Goal: Transaction & Acquisition: Purchase product/service

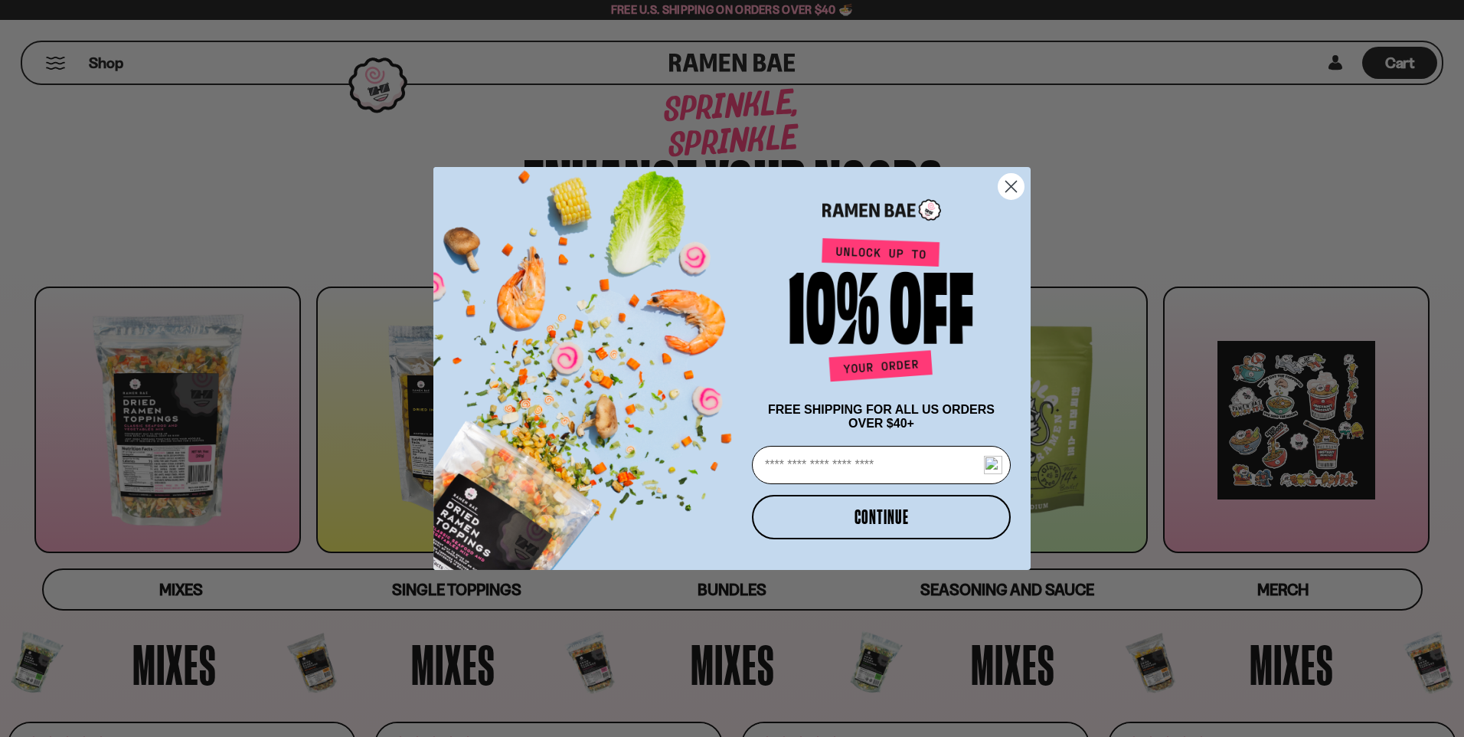
click at [792, 456] on input "Email" at bounding box center [881, 465] width 259 height 38
type input "**********"
drag, startPoint x: 854, startPoint y: 517, endPoint x: 849, endPoint y: 530, distance: 13.8
click at [840, 504] on button "CONTINUE" at bounding box center [881, 517] width 259 height 44
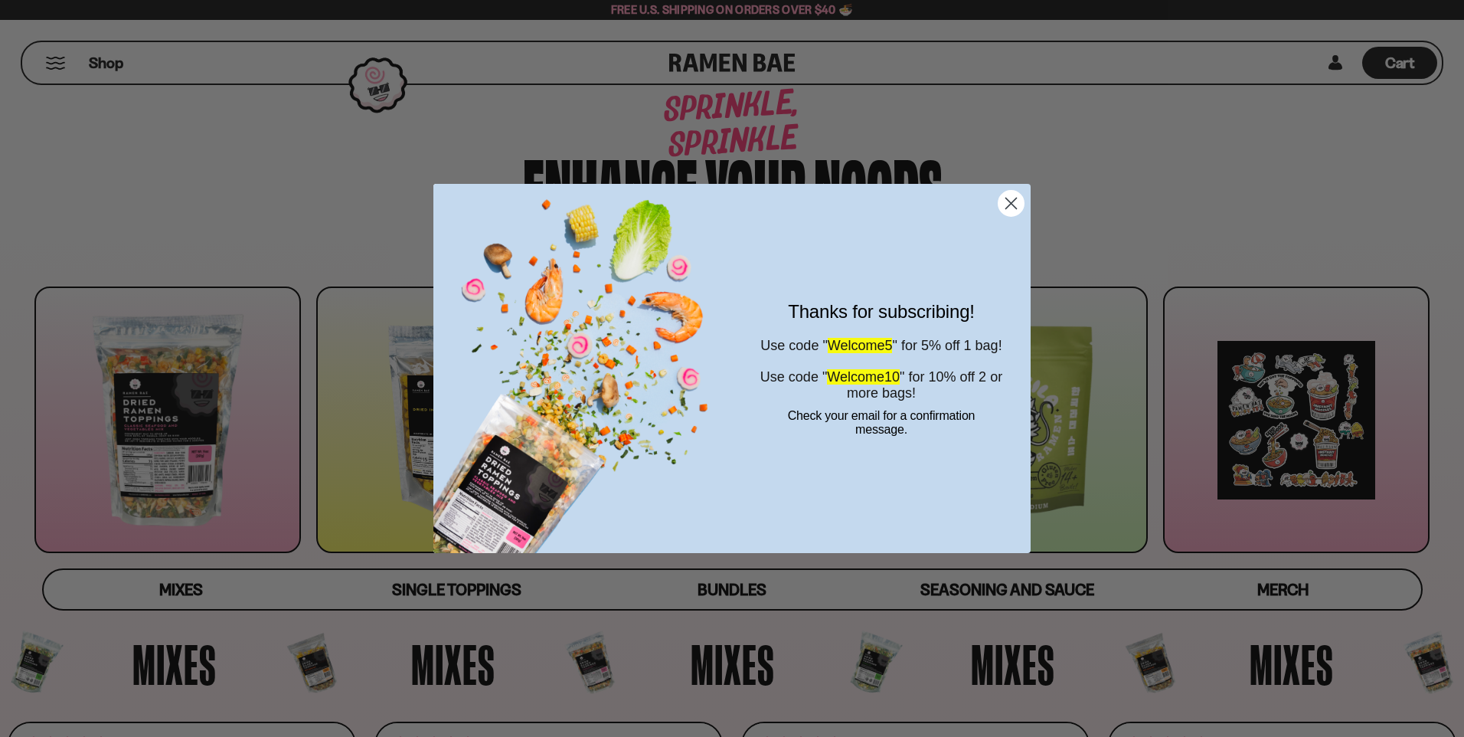
click at [1011, 216] on div "Close dialog Thanks for subscribing! Use code " Welcome5 " for 5% off 1 bag! Us…" at bounding box center [731, 368] width 597 height 369
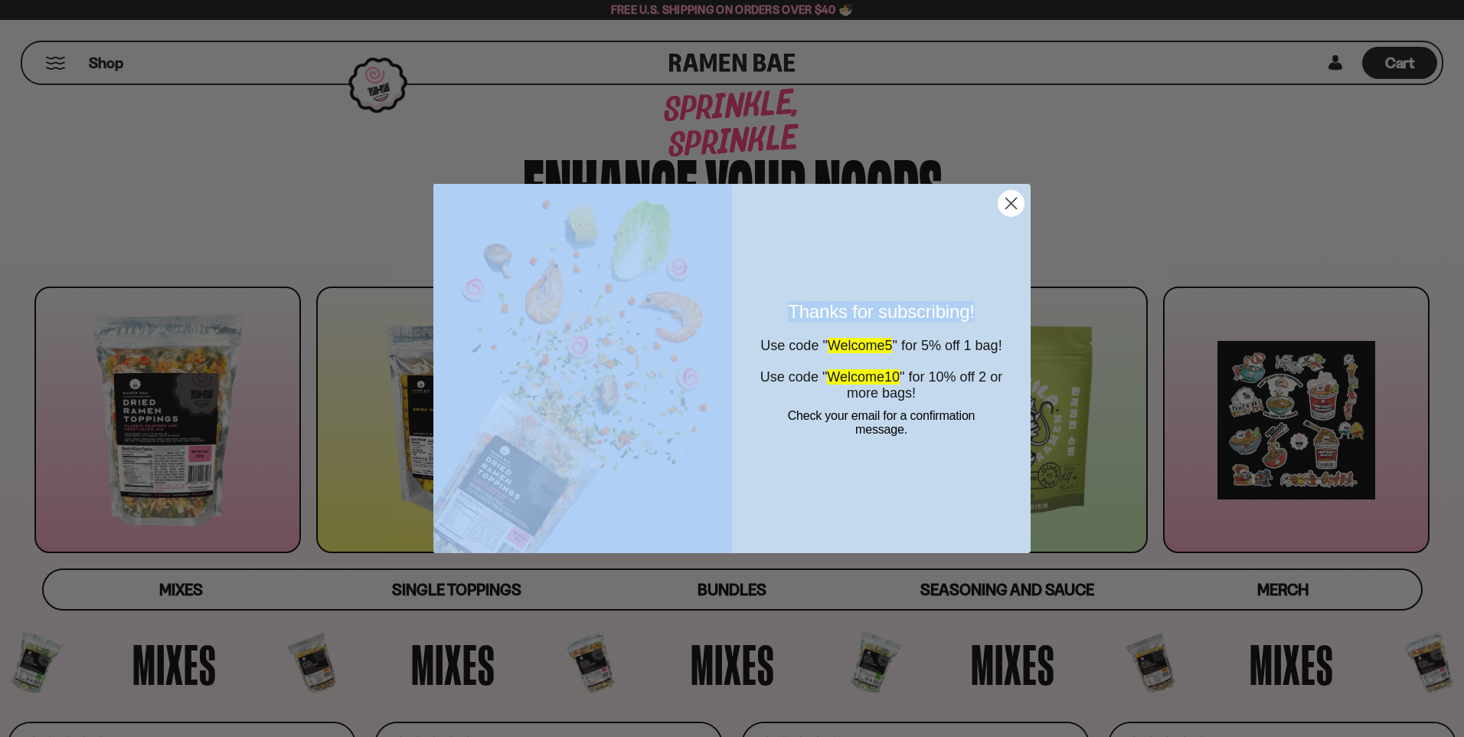
drag, startPoint x: 1011, startPoint y: 216, endPoint x: 1005, endPoint y: 204, distance: 13.0
click at [1005, 204] on circle "Close dialog" at bounding box center [1010, 203] width 25 height 25
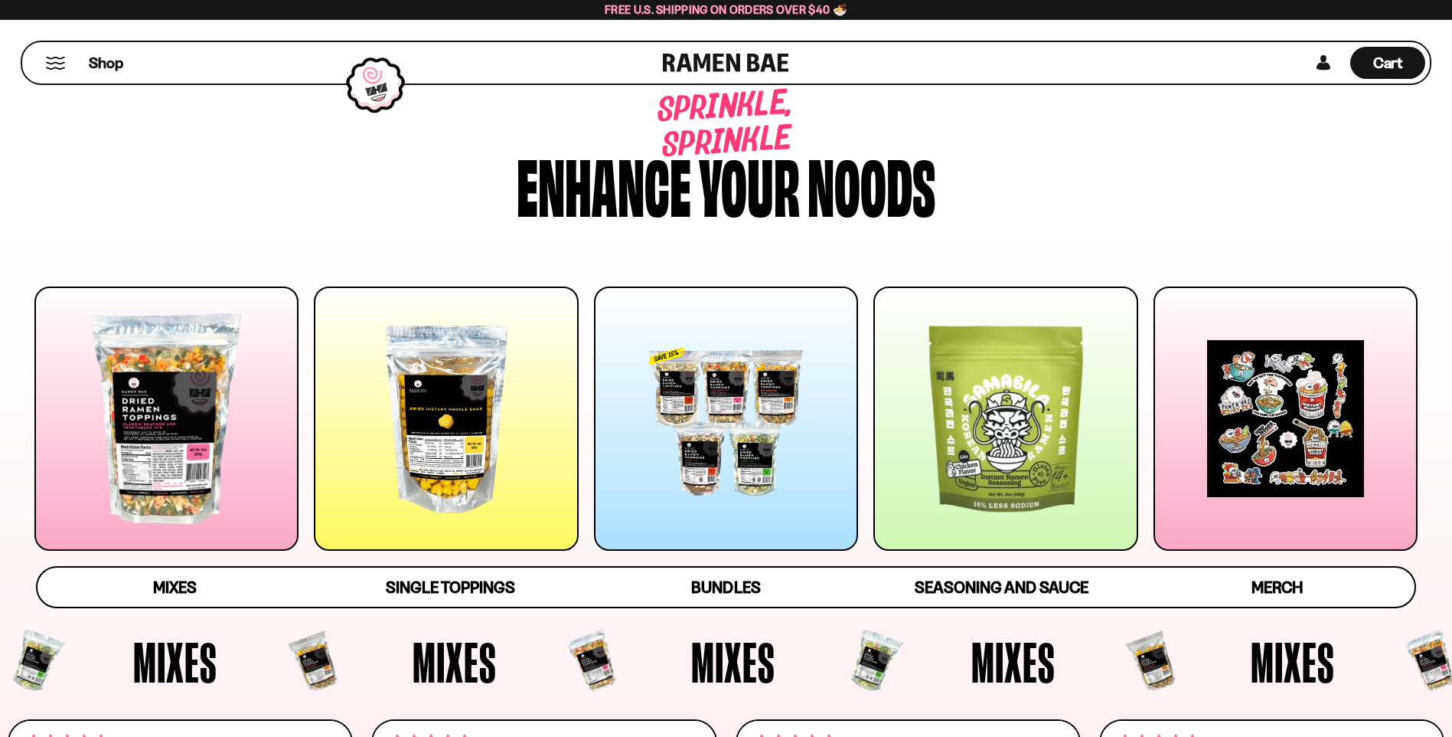
click at [738, 416] on div at bounding box center [726, 418] width 264 height 264
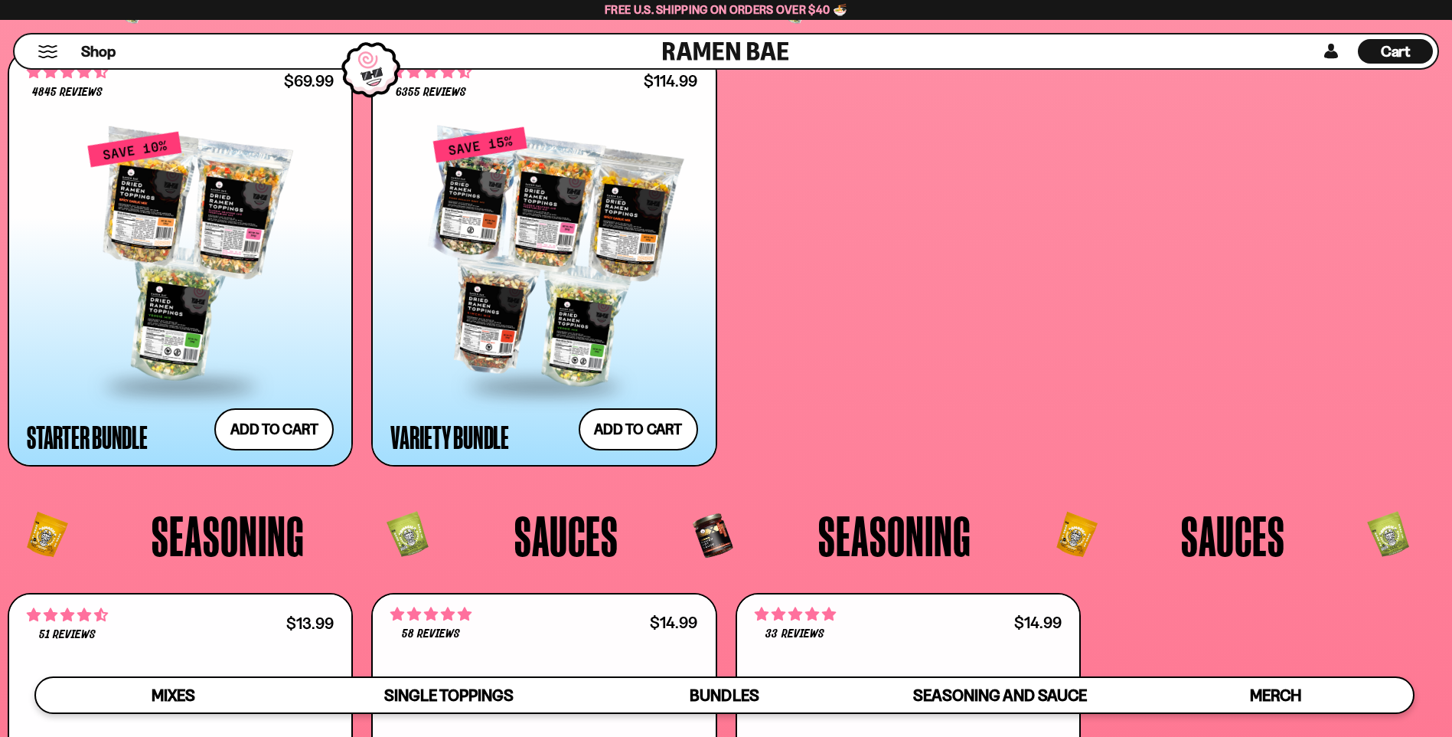
scroll to position [3959, 0]
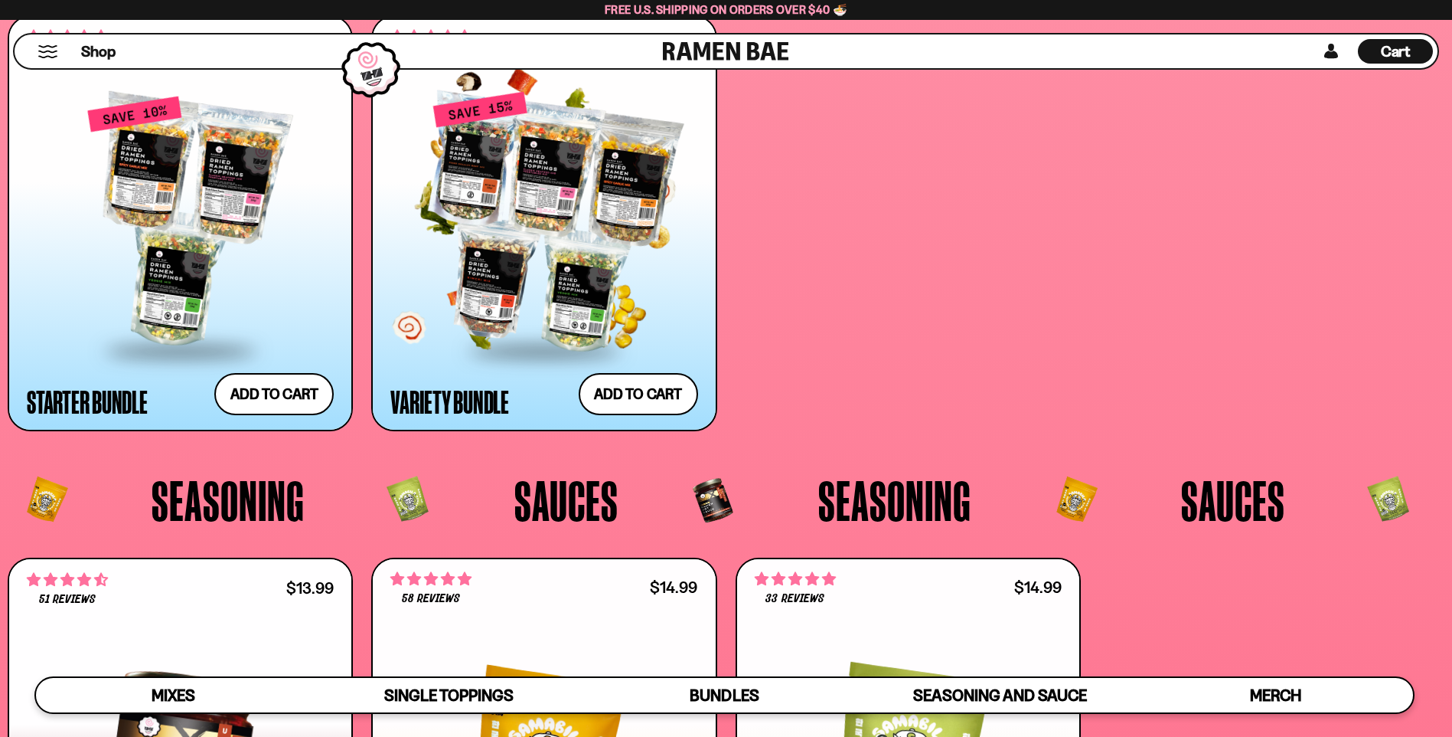
click at [577, 230] on div at bounding box center [543, 221] width 307 height 253
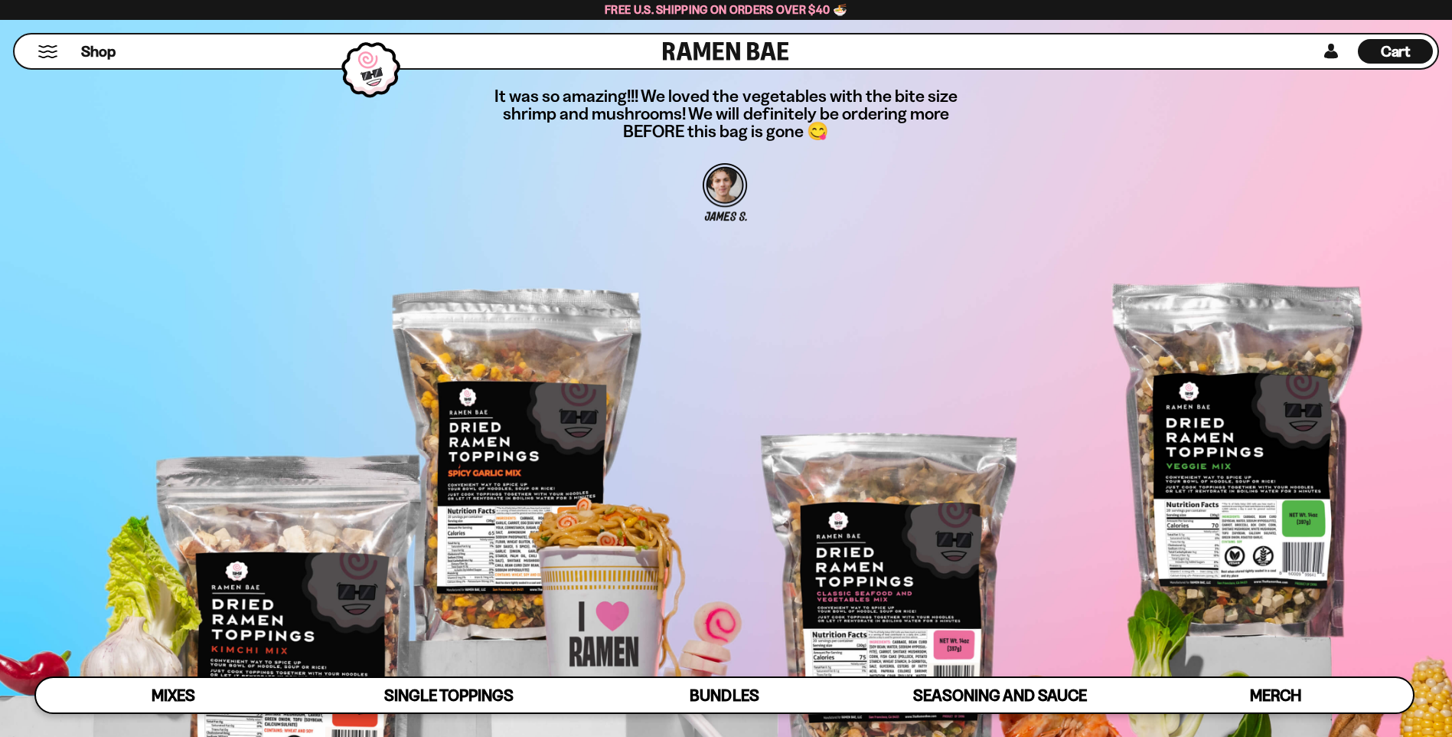
scroll to position [5797, 0]
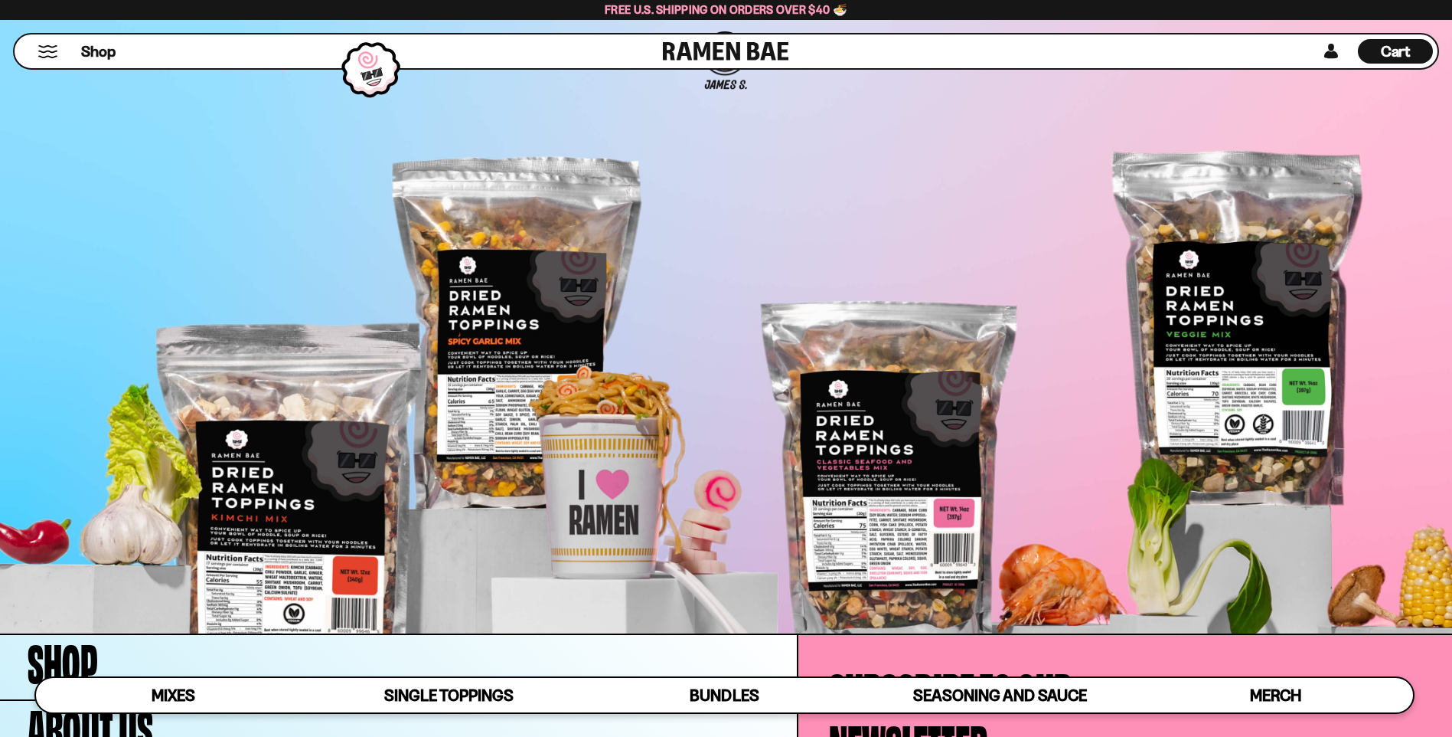
click at [493, 242] on section "It was so amazing!!! We loved the vegetables with the bite size shrimp and mush…" at bounding box center [726, 224] width 1452 height 817
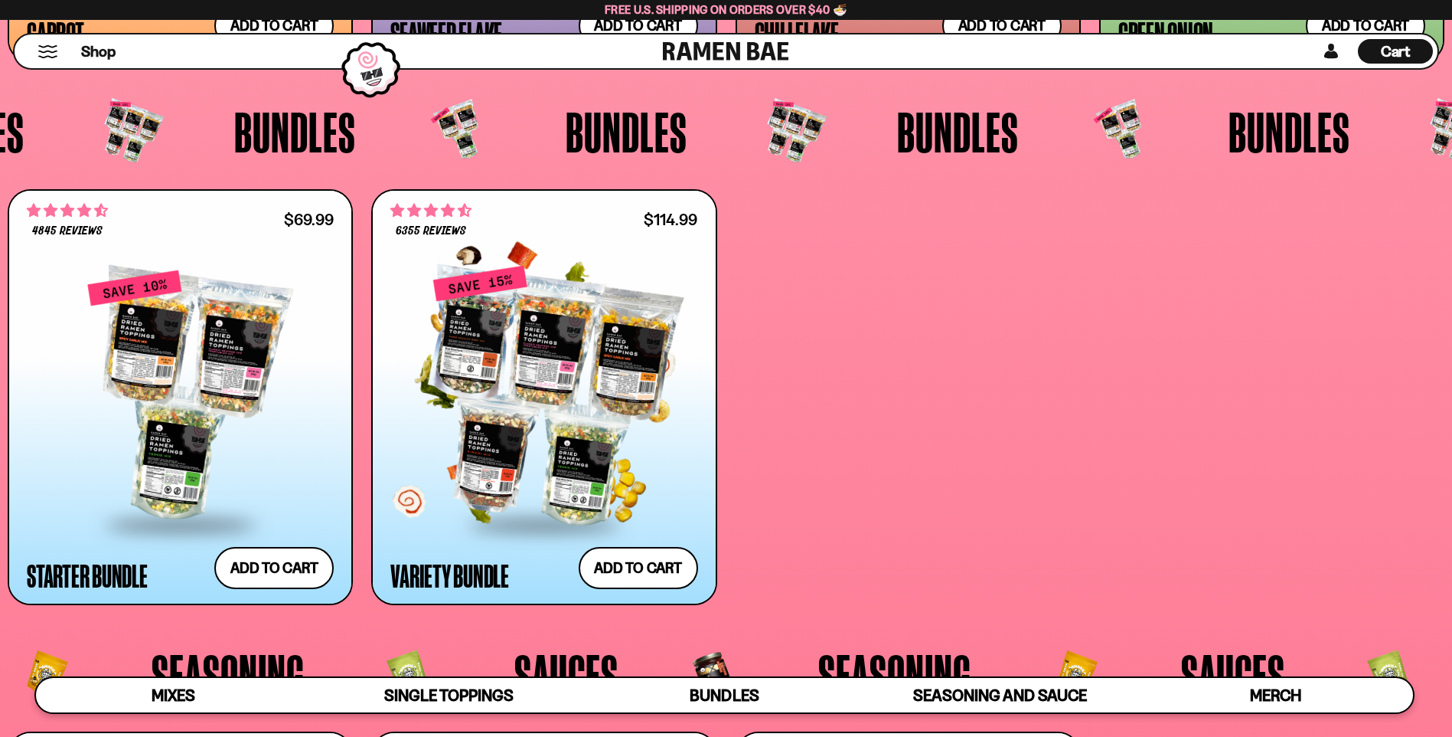
scroll to position [3729, 0]
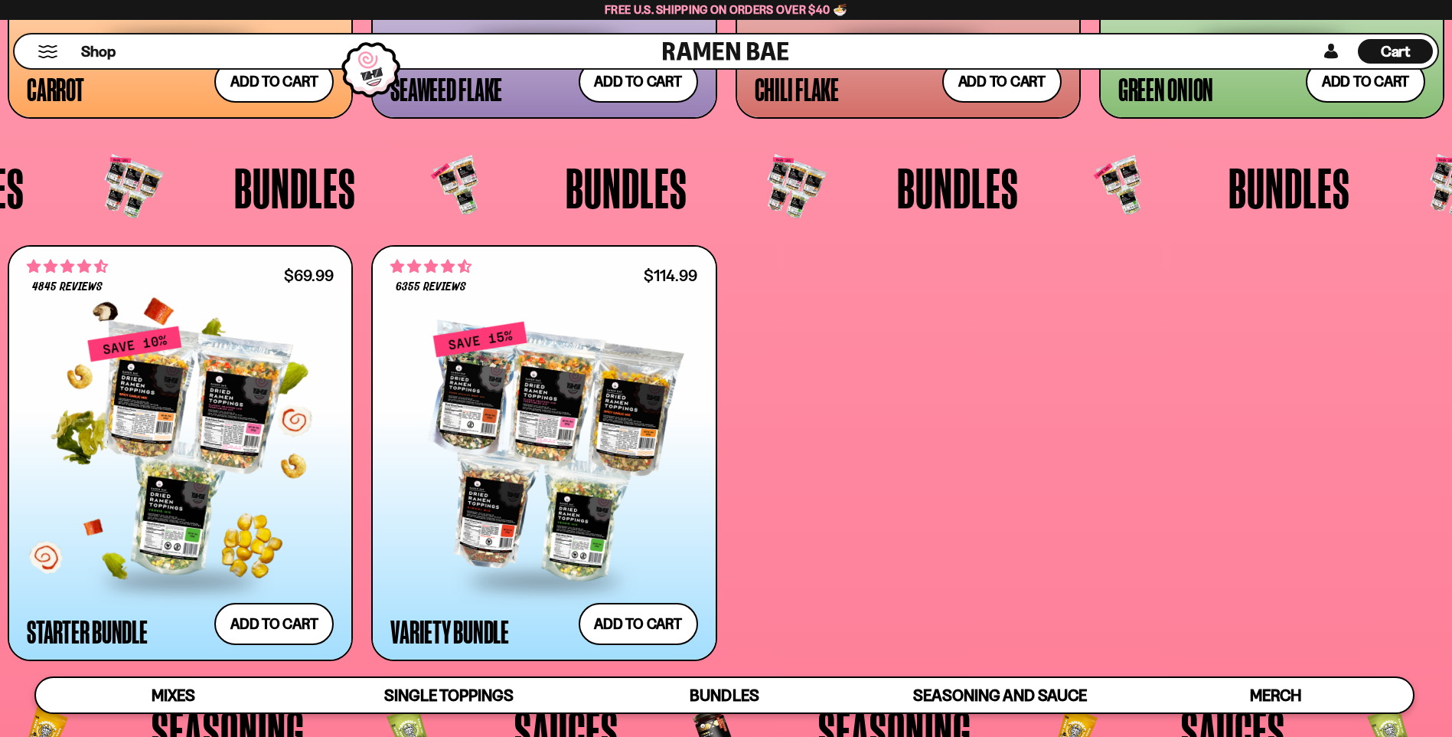
click at [239, 408] on div at bounding box center [180, 451] width 307 height 253
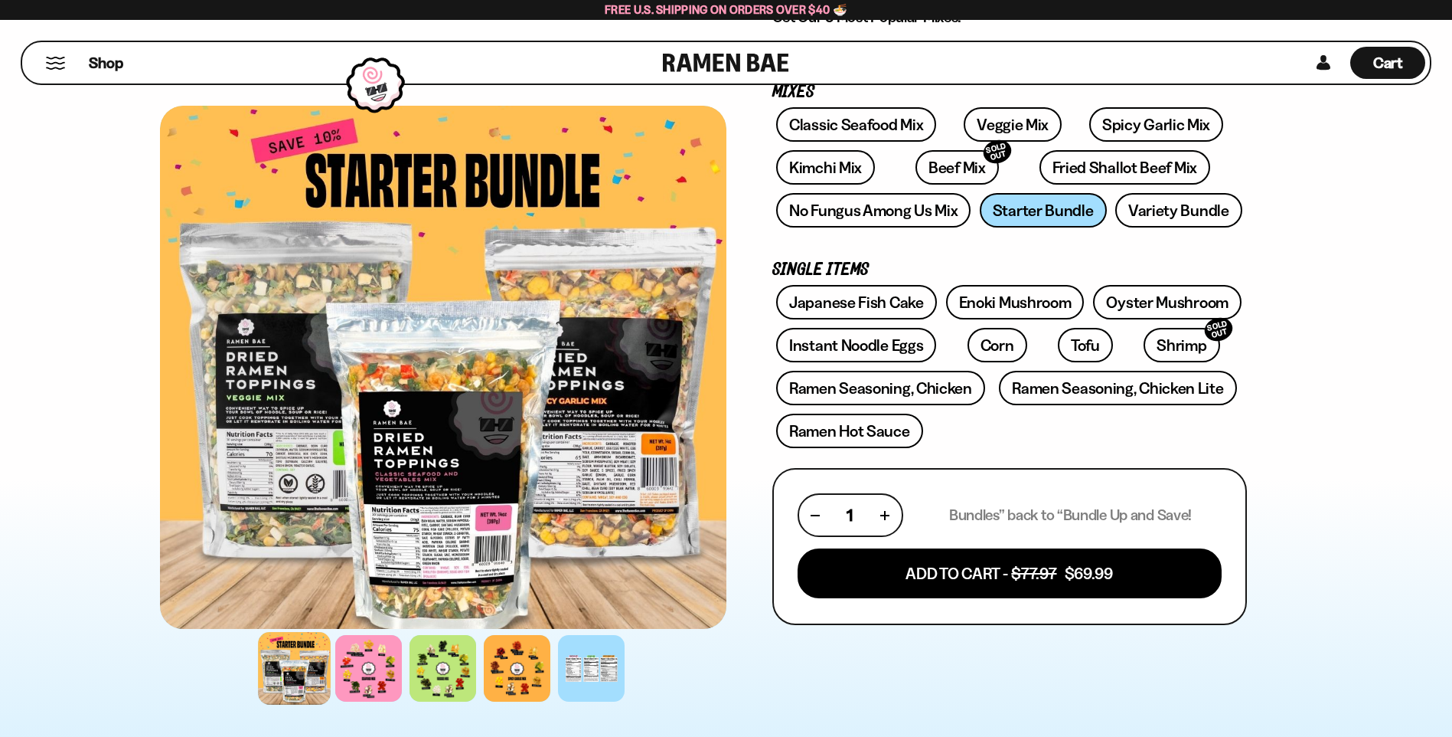
scroll to position [383, 0]
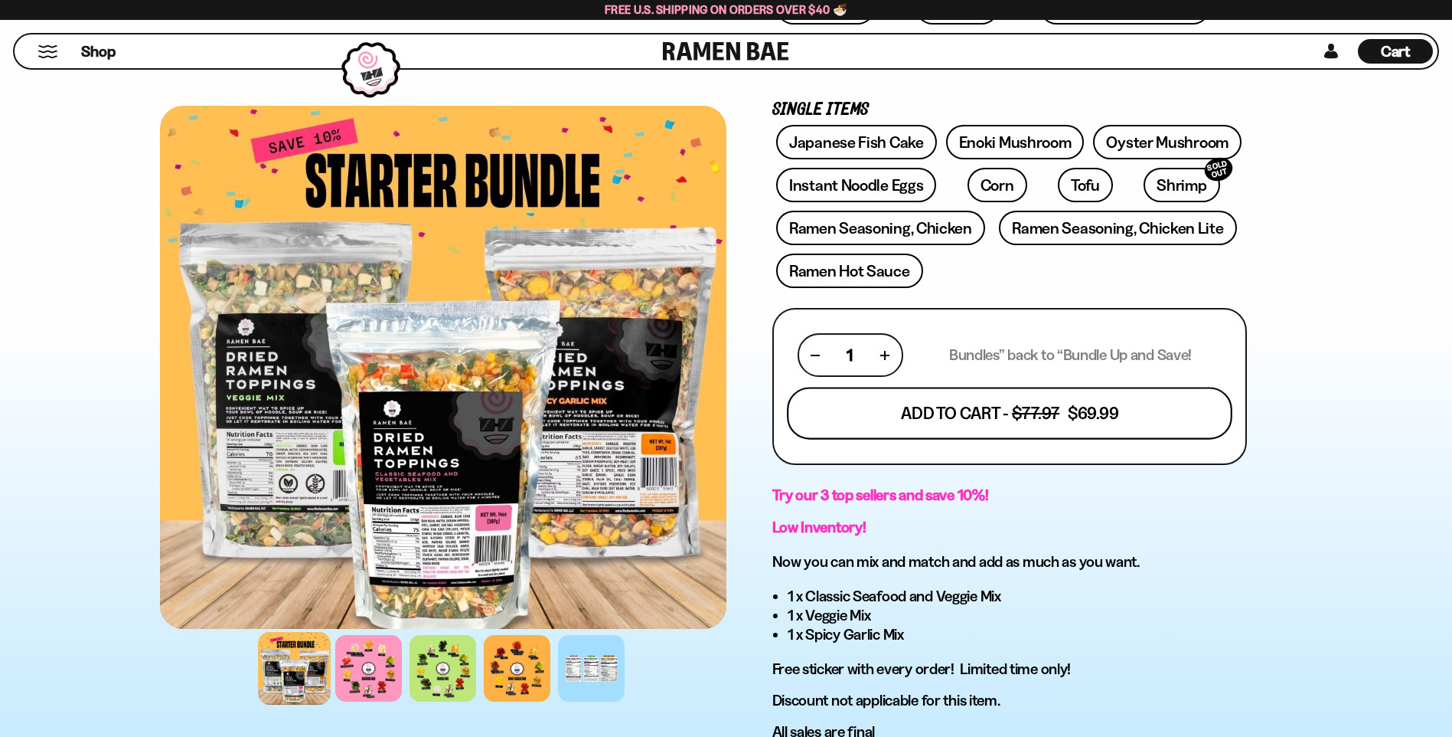
click at [1030, 413] on button "Add To Cart - $77.97 $69.99" at bounding box center [1010, 413] width 446 height 52
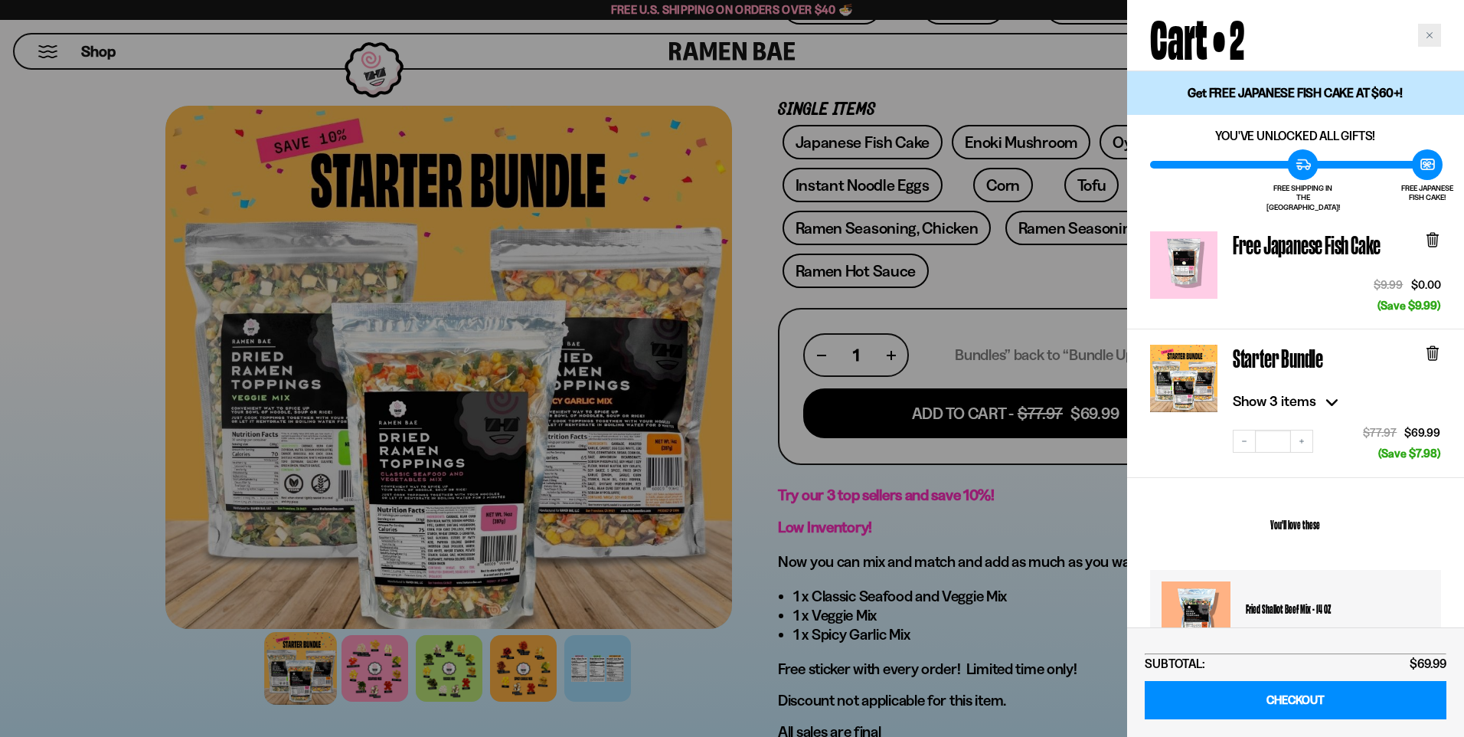
click at [1427, 36] on icon "Close cart" at bounding box center [1430, 35] width 8 height 8
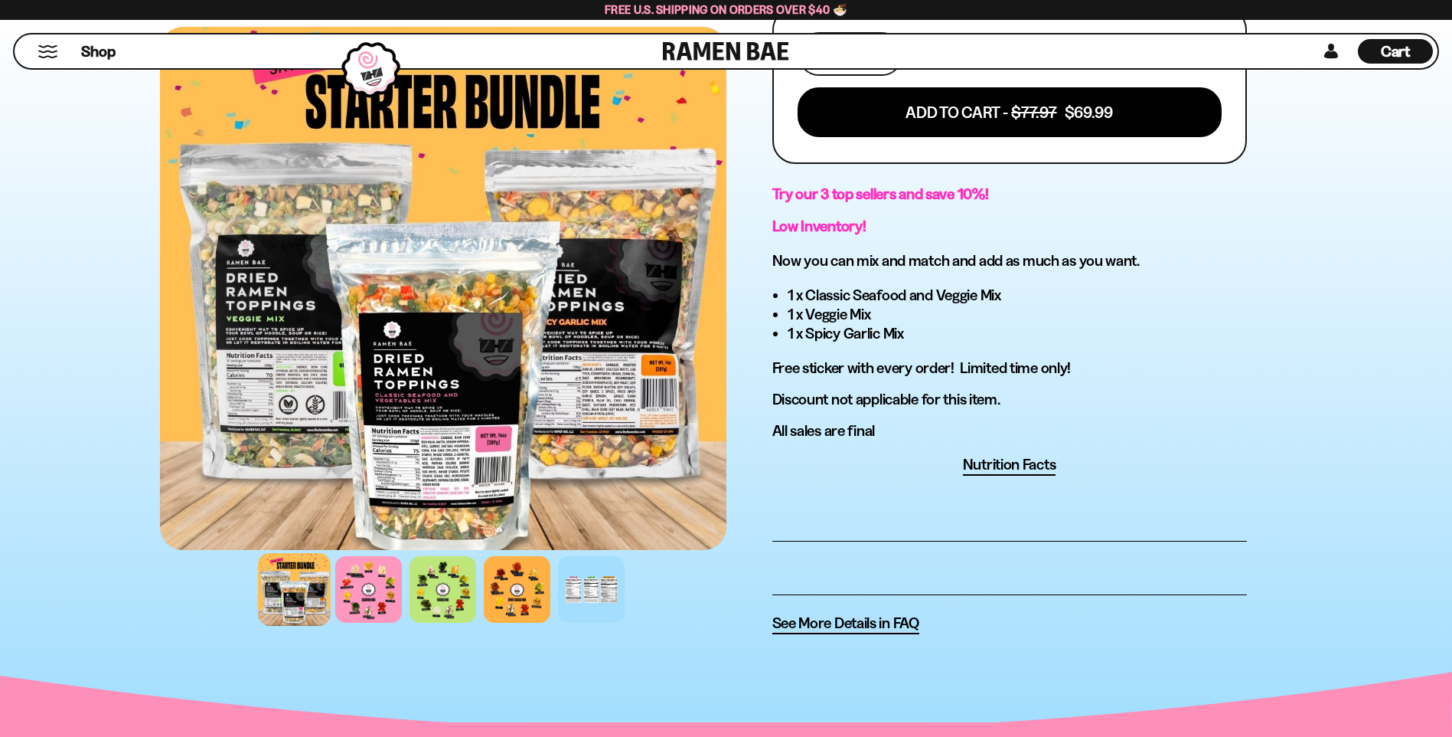
scroll to position [689, 0]
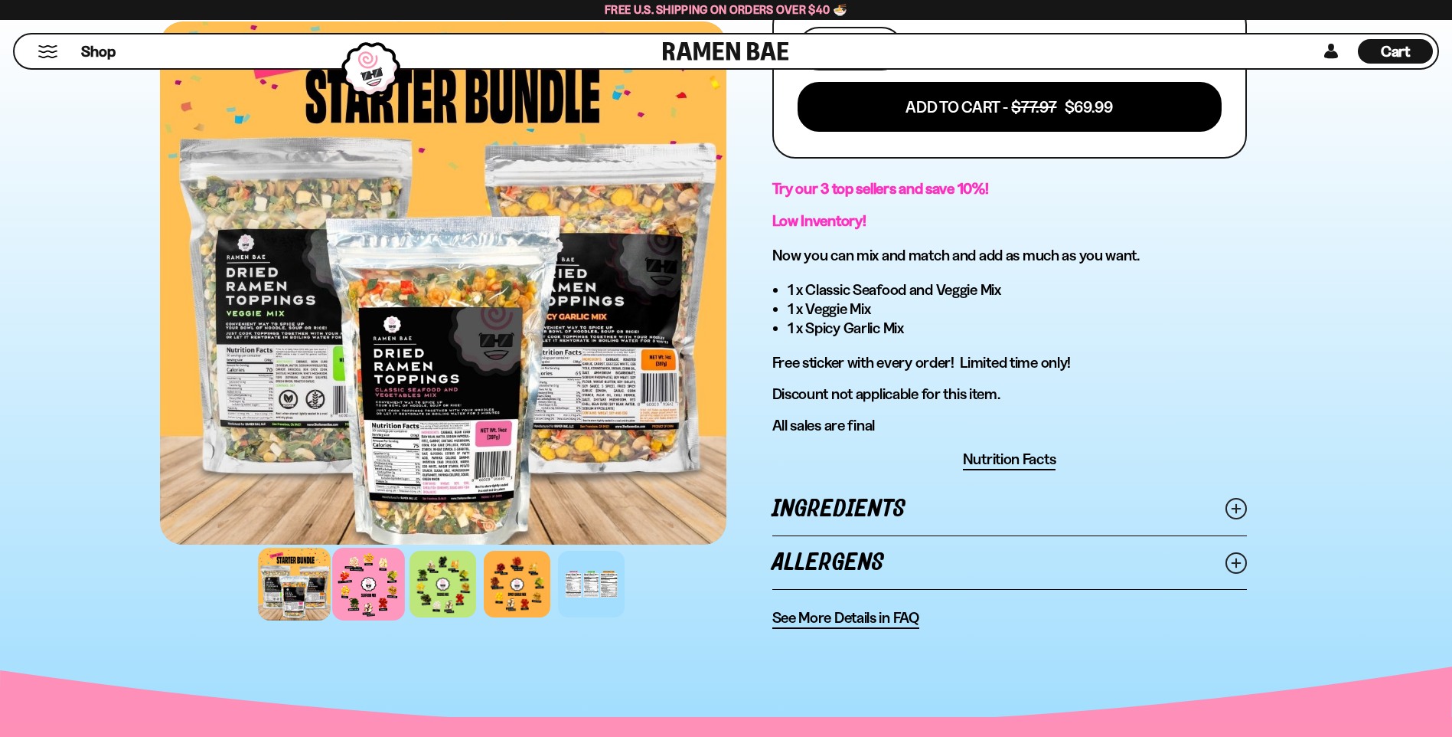
click at [370, 583] on div at bounding box center [368, 583] width 73 height 73
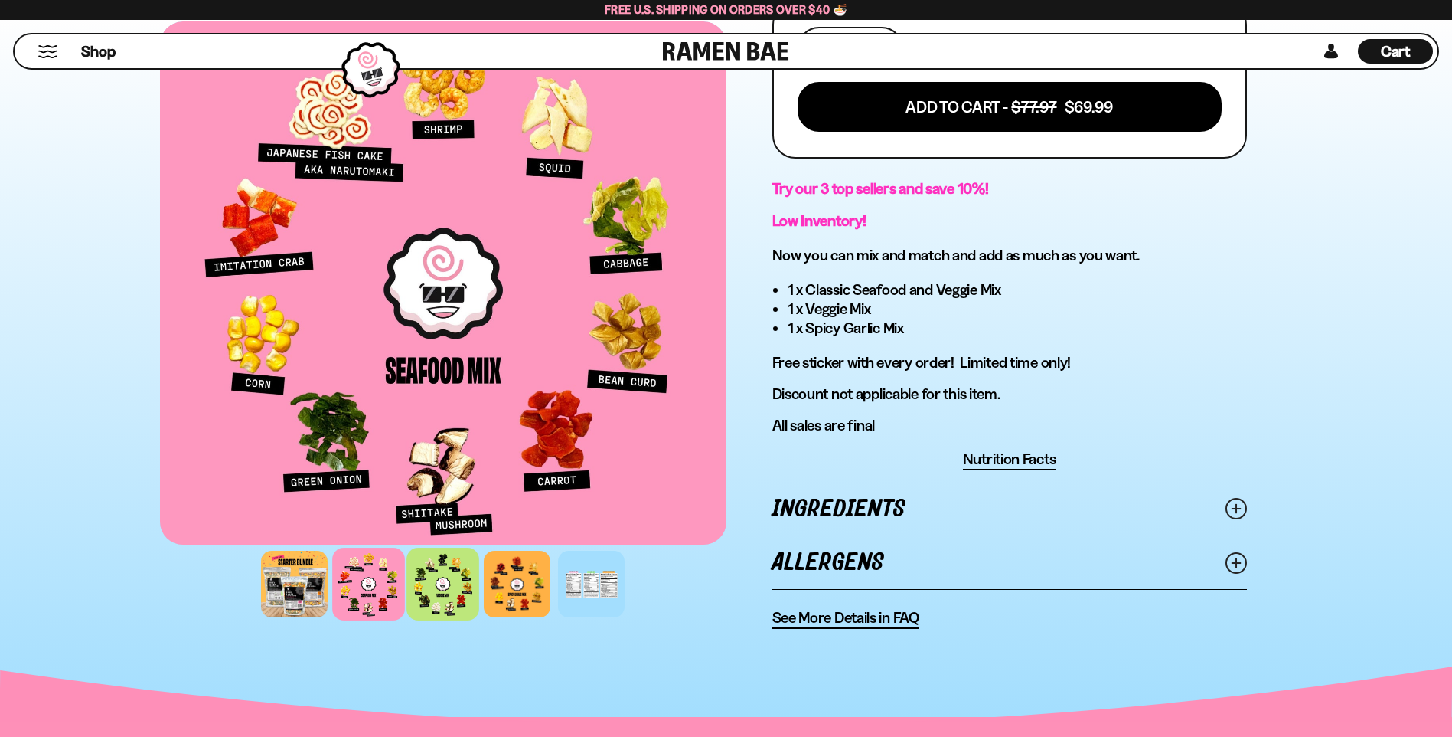
click at [452, 582] on div at bounding box center [443, 583] width 73 height 73
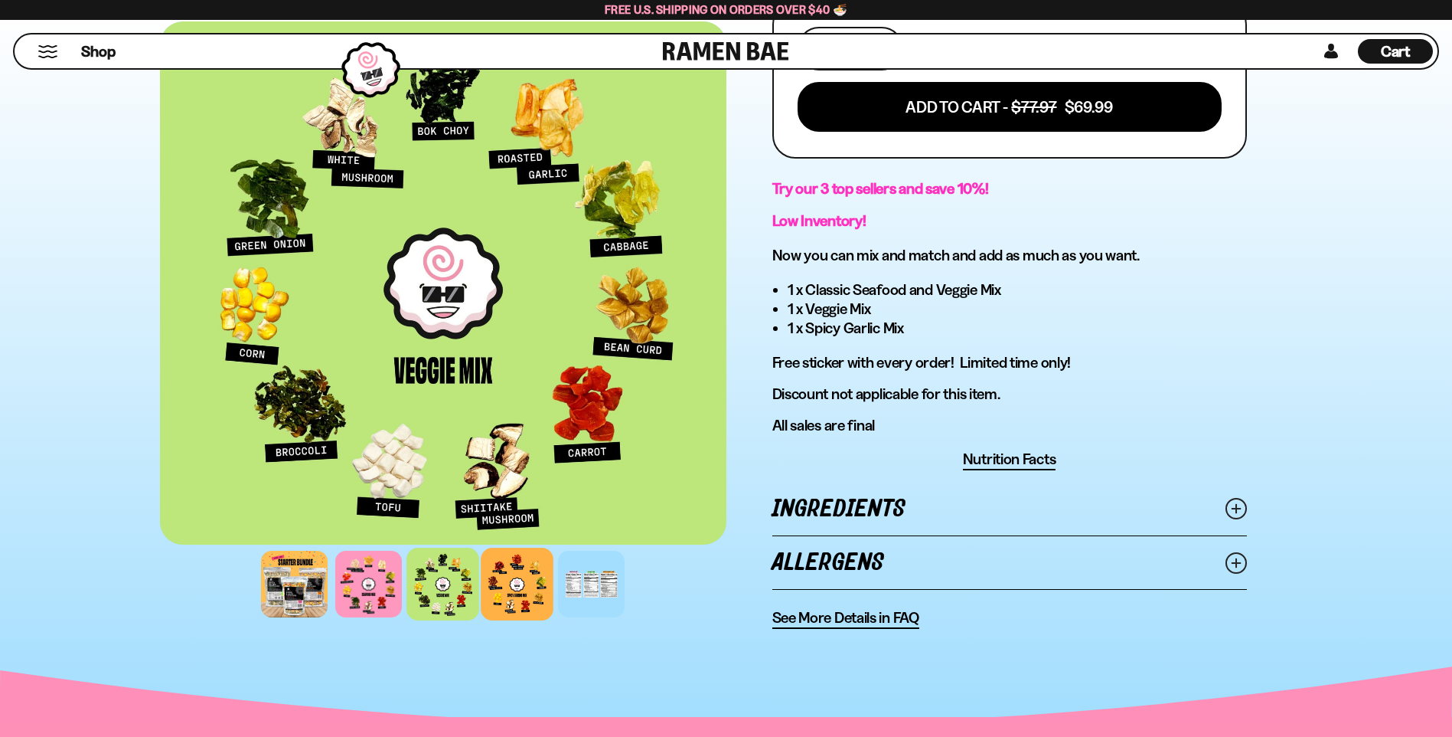
click at [520, 583] on div at bounding box center [517, 583] width 73 height 73
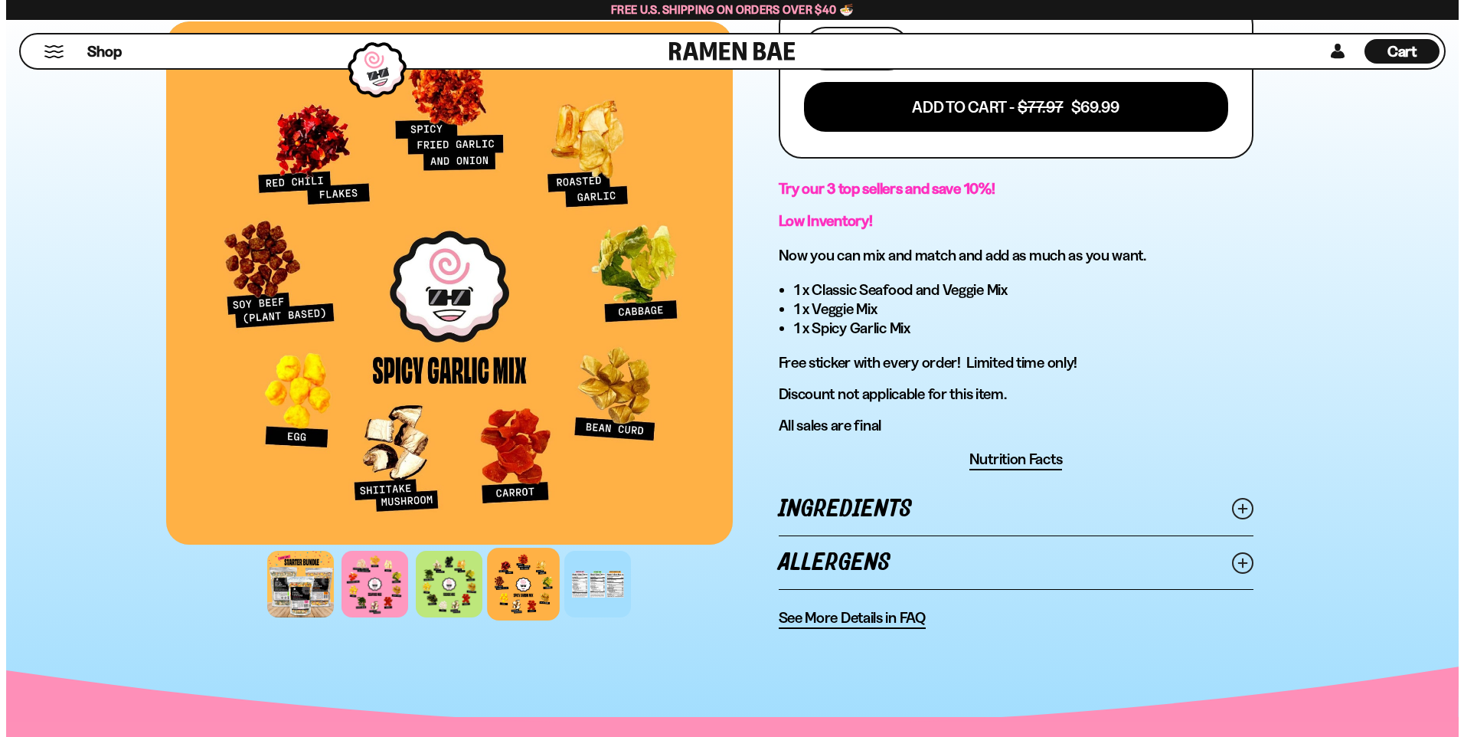
scroll to position [383, 0]
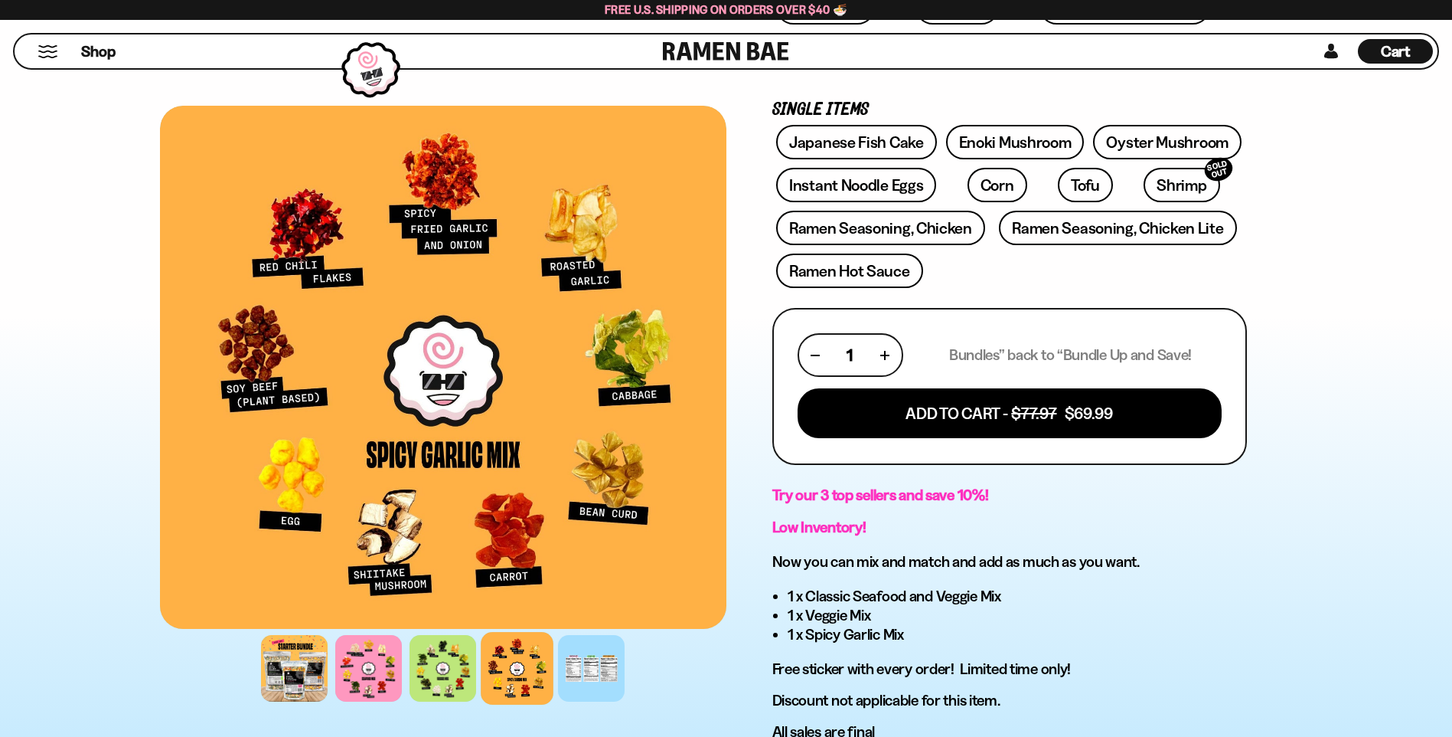
click at [1391, 55] on span "Cart" at bounding box center [1396, 51] width 30 height 18
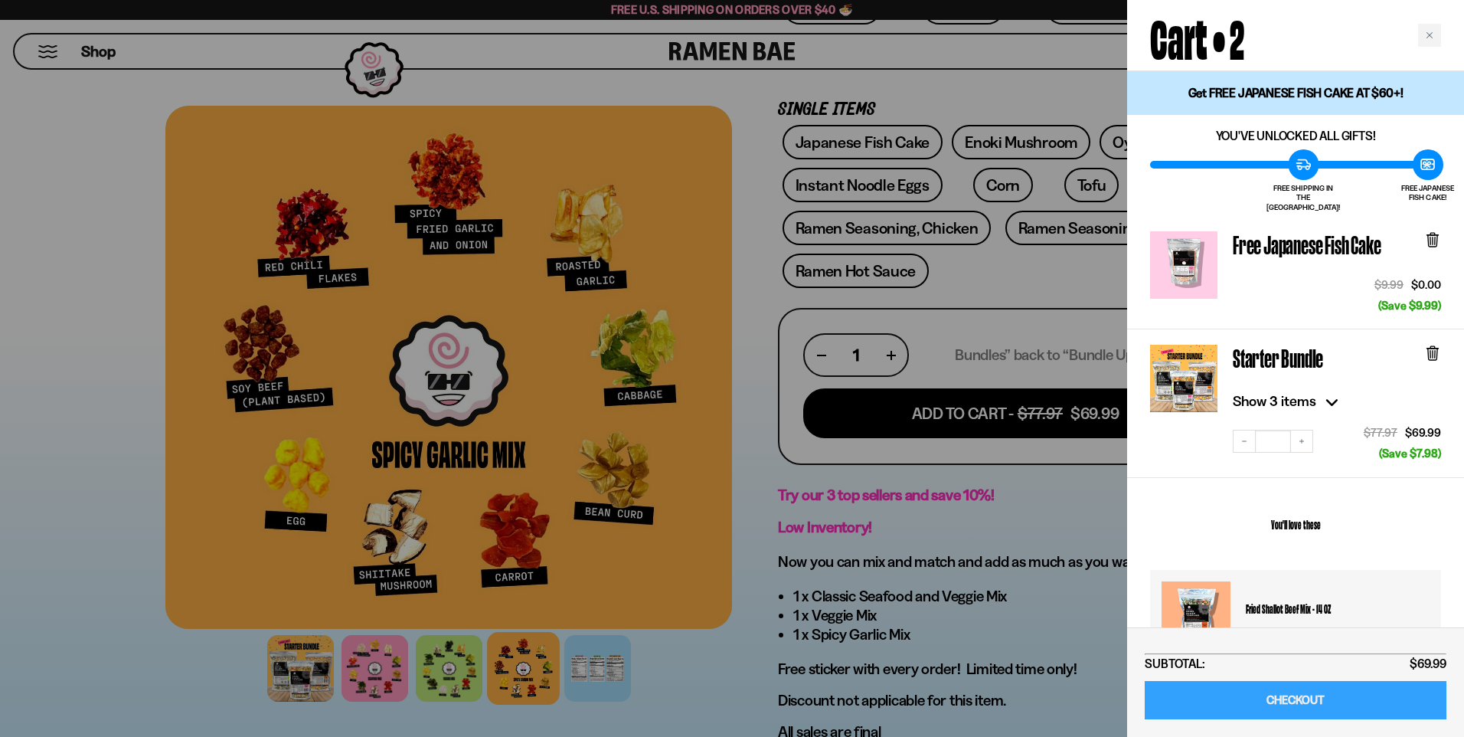
click at [1328, 699] on link "CHECKOUT" at bounding box center [1296, 700] width 302 height 39
